Goal: Task Accomplishment & Management: Use online tool/utility

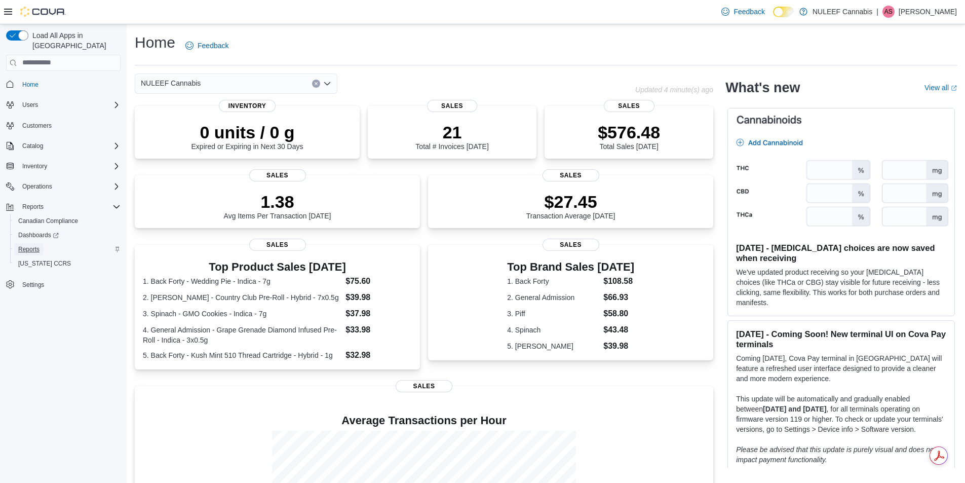
click at [38, 245] on span "Reports" at bounding box center [28, 249] width 21 height 8
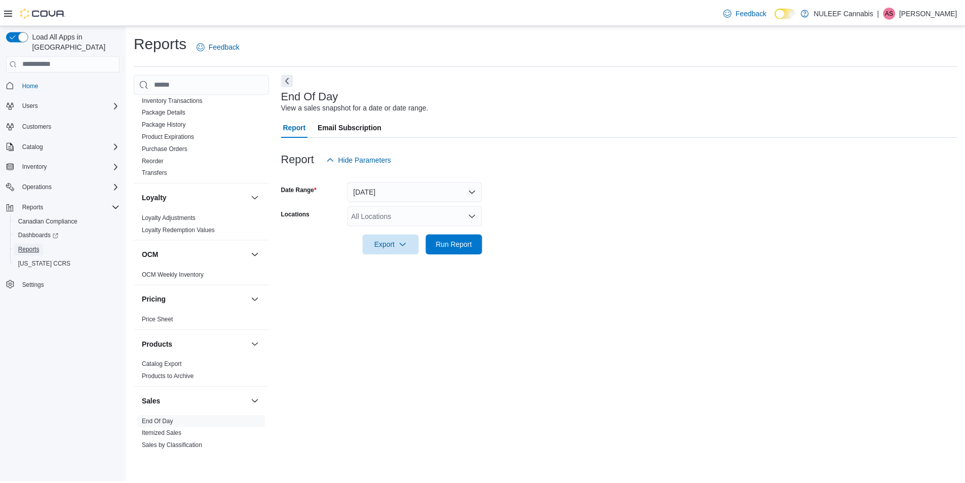
scroll to position [260, 0]
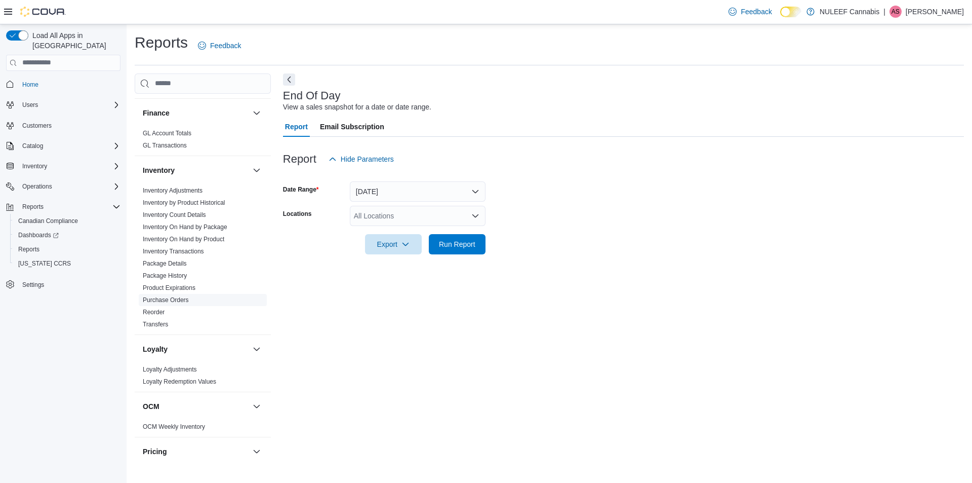
click at [183, 298] on link "Purchase Orders" at bounding box center [166, 299] width 46 height 7
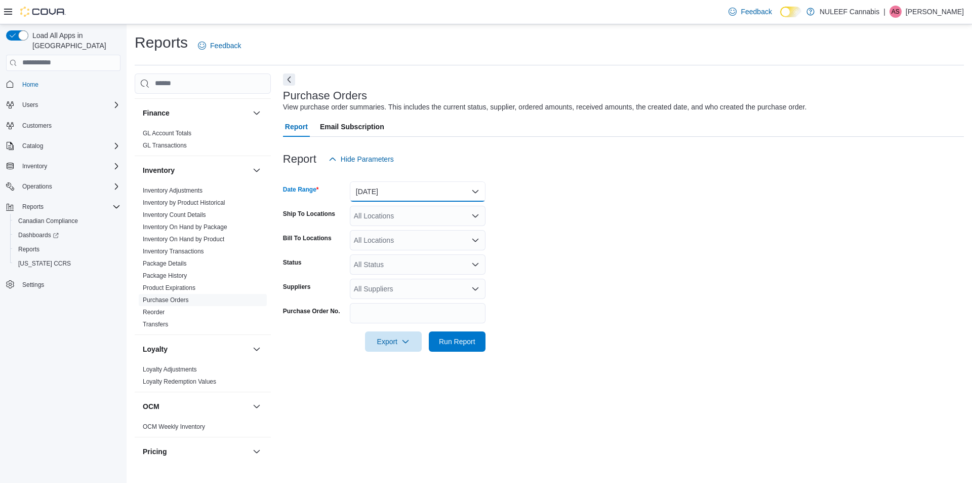
click at [392, 193] on button "[DATE]" at bounding box center [418, 191] width 136 height 20
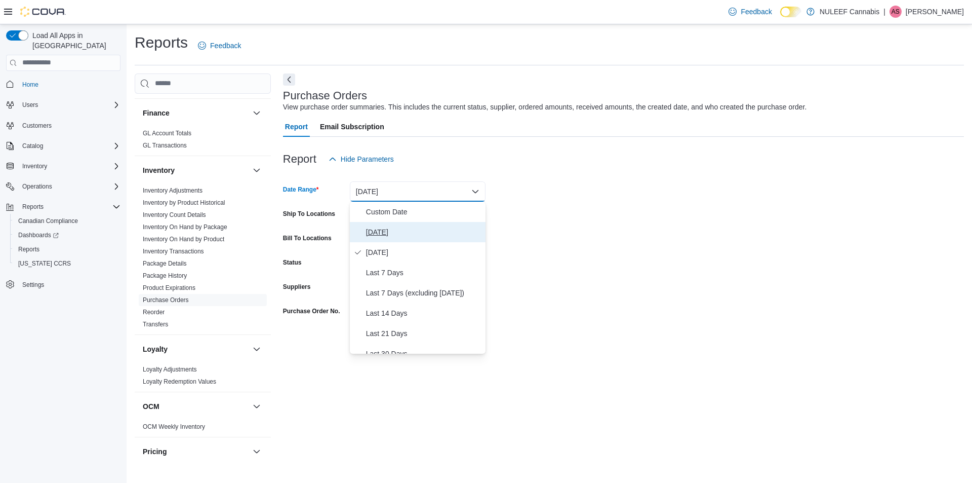
click at [379, 226] on span "[DATE]" at bounding box center [423, 232] width 115 height 12
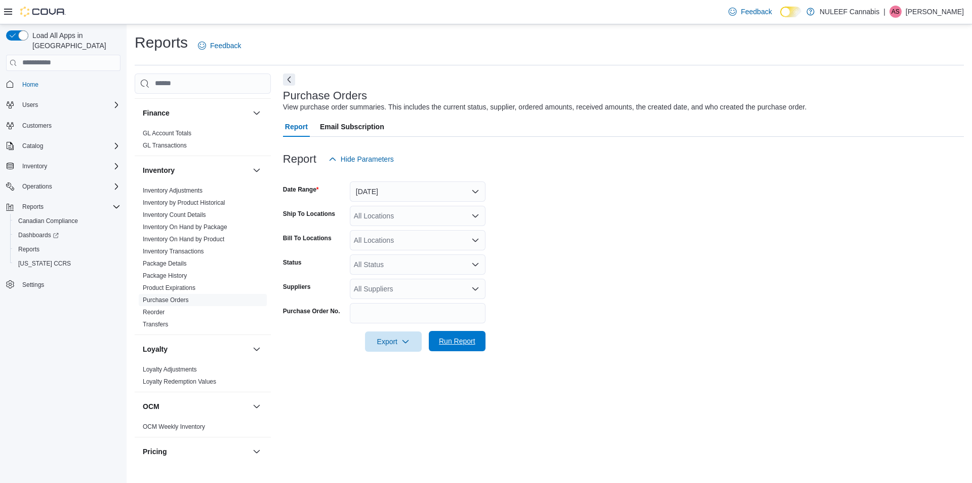
click at [464, 344] on span "Run Report" at bounding box center [457, 341] width 36 height 10
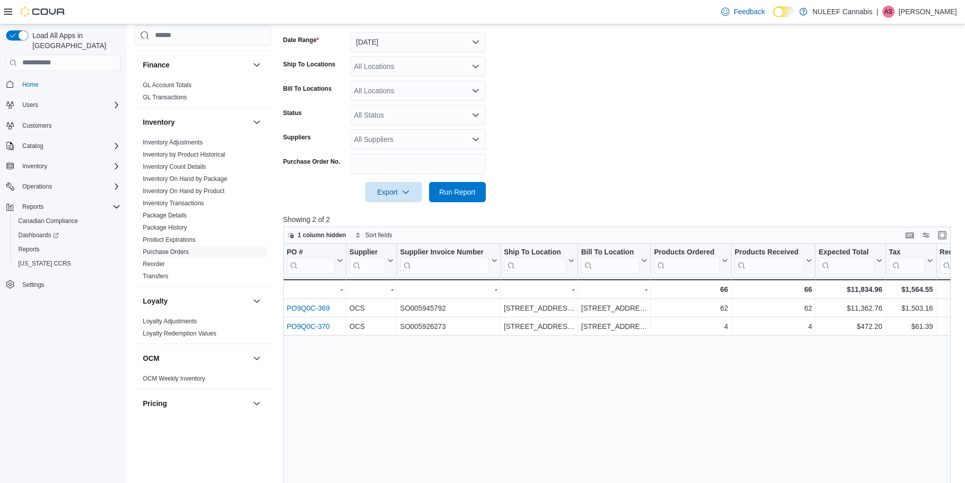
scroll to position [152, 0]
